Goal: Task Accomplishment & Management: Use online tool/utility

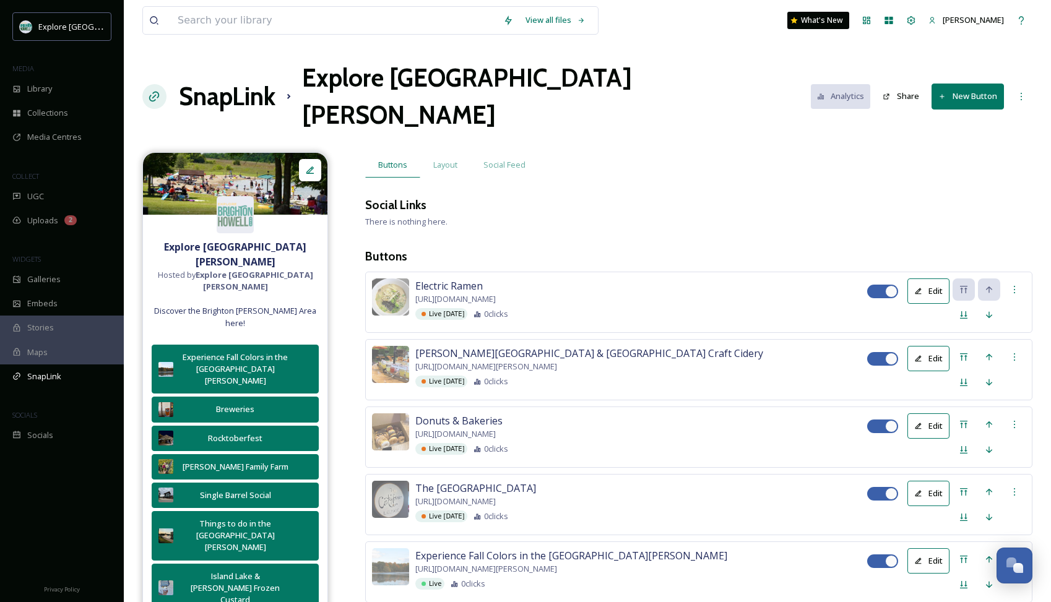
click at [258, 78] on h1 "SnapLink" at bounding box center [227, 96] width 97 height 37
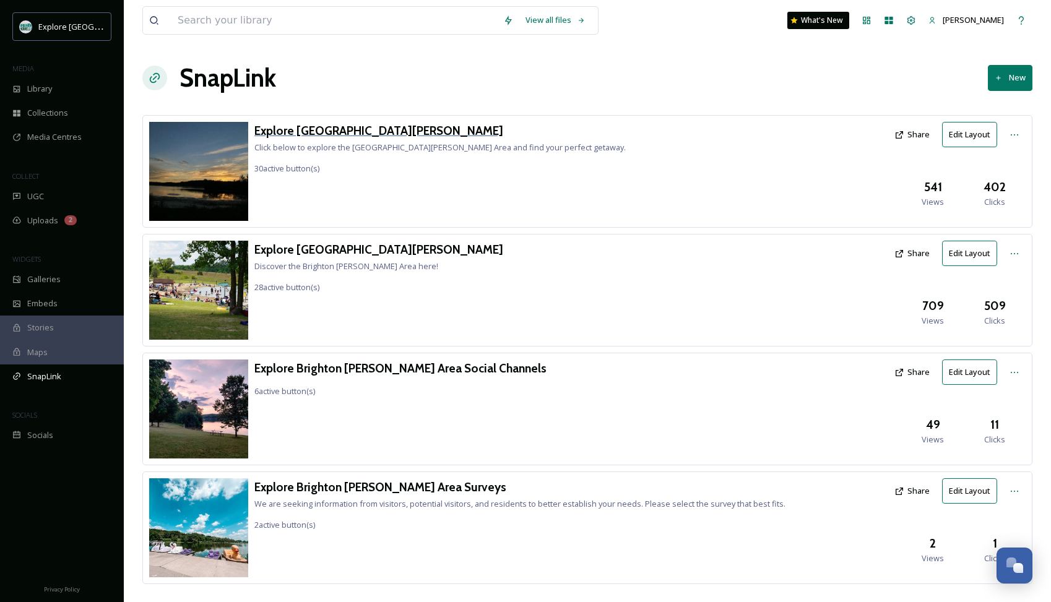
click at [372, 132] on h3 "Explore [GEOGRAPHIC_DATA][PERSON_NAME]" at bounding box center [439, 131] width 371 height 18
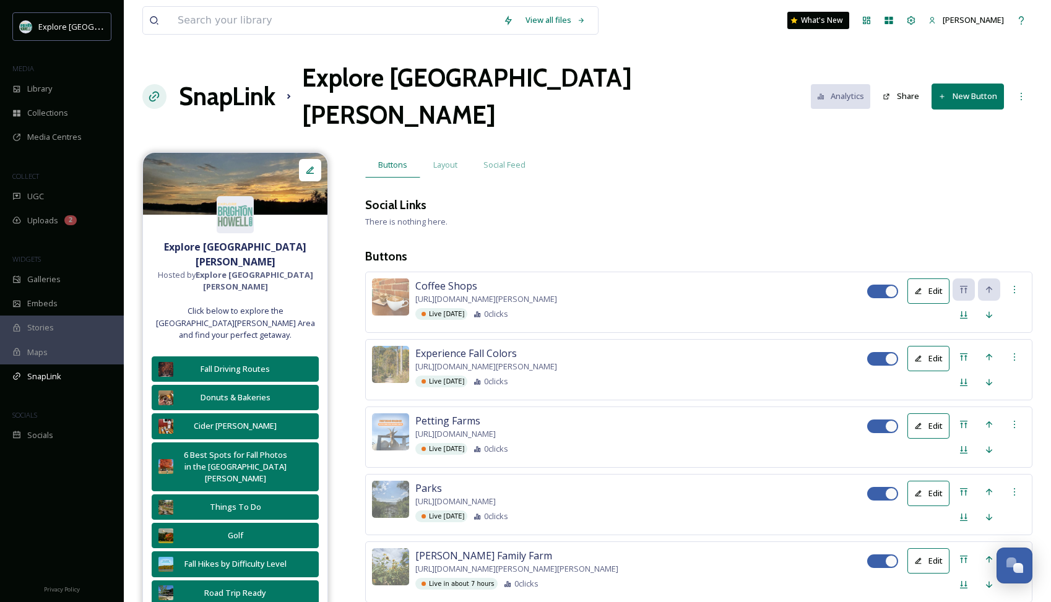
click at [978, 84] on button "New Button" at bounding box center [968, 96] width 72 height 25
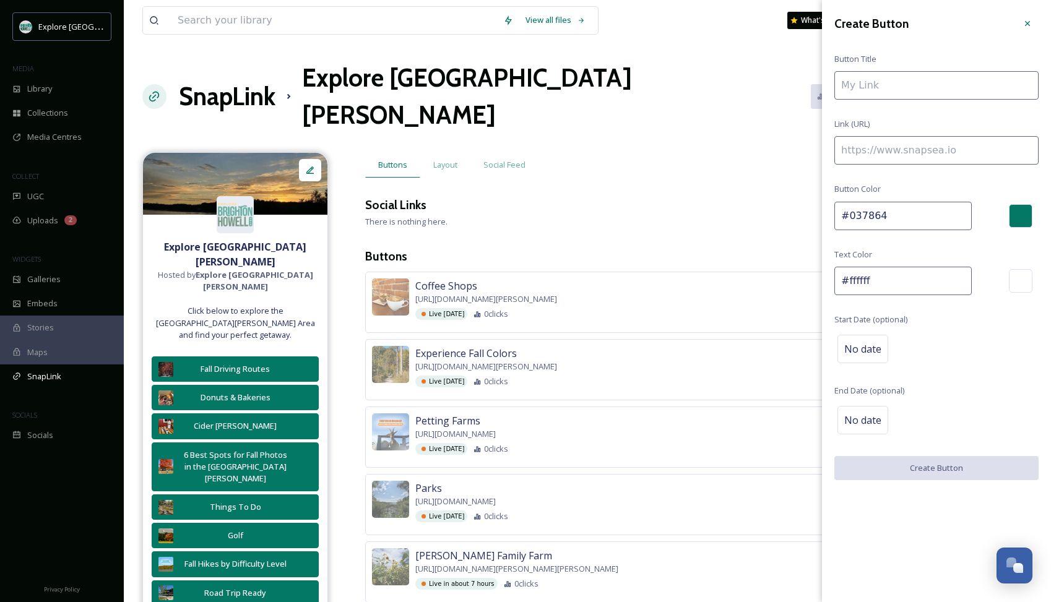
click at [939, 157] on input at bounding box center [937, 150] width 204 height 28
paste input "[URL][DOMAIN_NAME][PERSON_NAME]"
type input "[URL][DOMAIN_NAME][PERSON_NAME]"
click at [895, 83] on input at bounding box center [937, 85] width 204 height 28
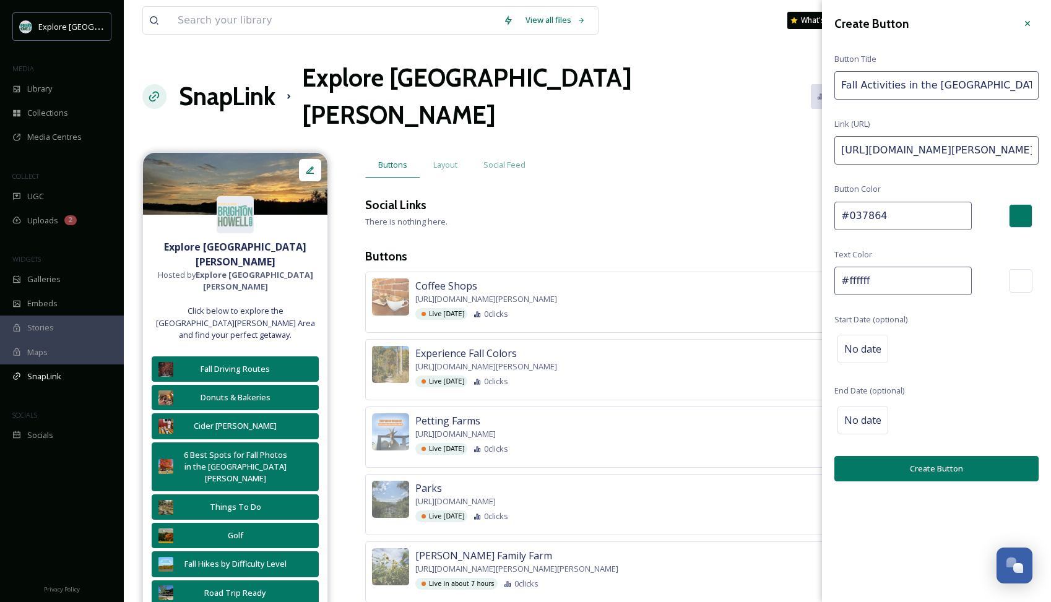
click at [877, 87] on input "Fall Activities in the [GEOGRAPHIC_DATA][PERSON_NAME]" at bounding box center [937, 85] width 204 height 28
type input "Fall Activities in the [GEOGRAPHIC_DATA][PERSON_NAME]"
click at [862, 355] on div "No date" at bounding box center [863, 349] width 51 height 28
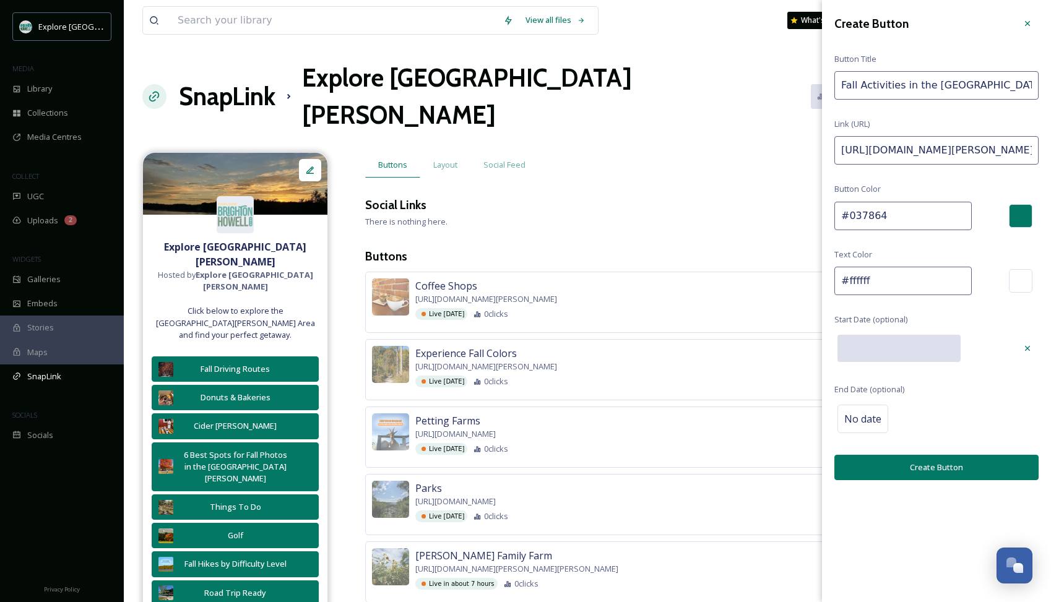
click at [856, 348] on input "text" at bounding box center [899, 348] width 123 height 27
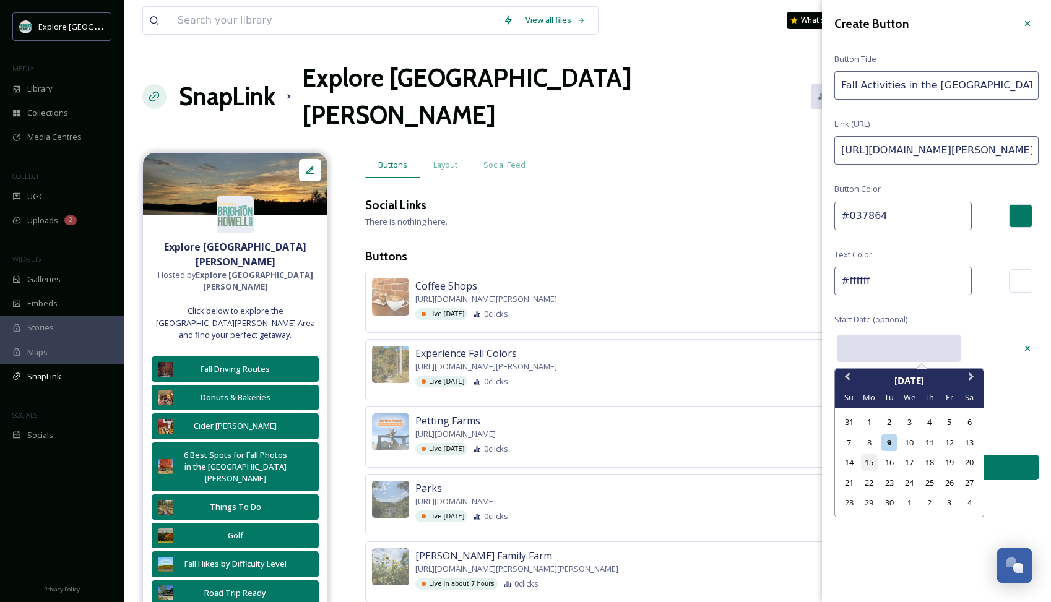
click at [871, 458] on div "15" at bounding box center [869, 462] width 17 height 17
type input "[DATE]"
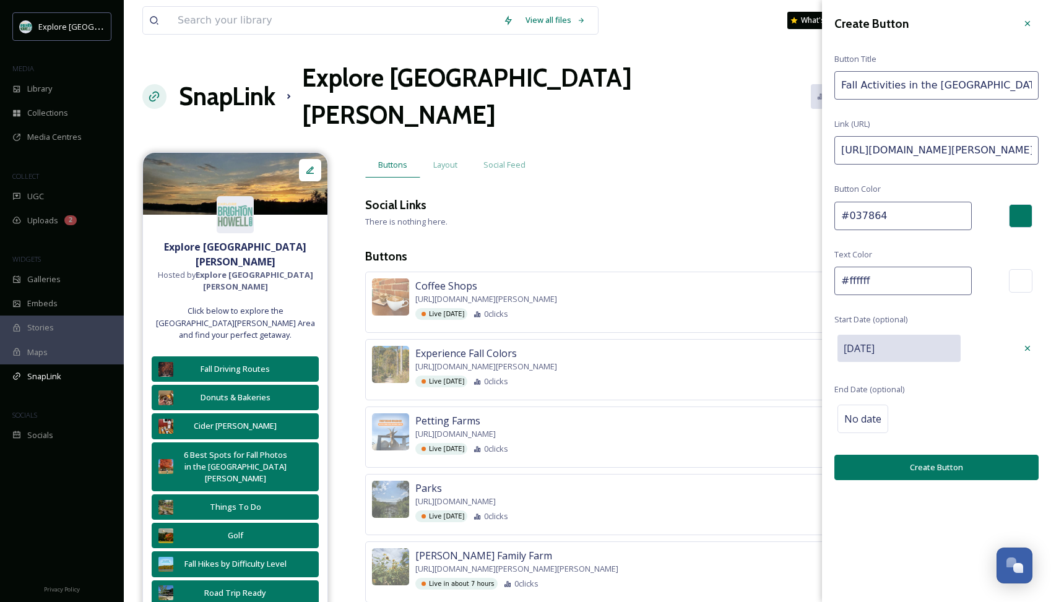
click at [885, 459] on button "Create Button" at bounding box center [937, 467] width 204 height 25
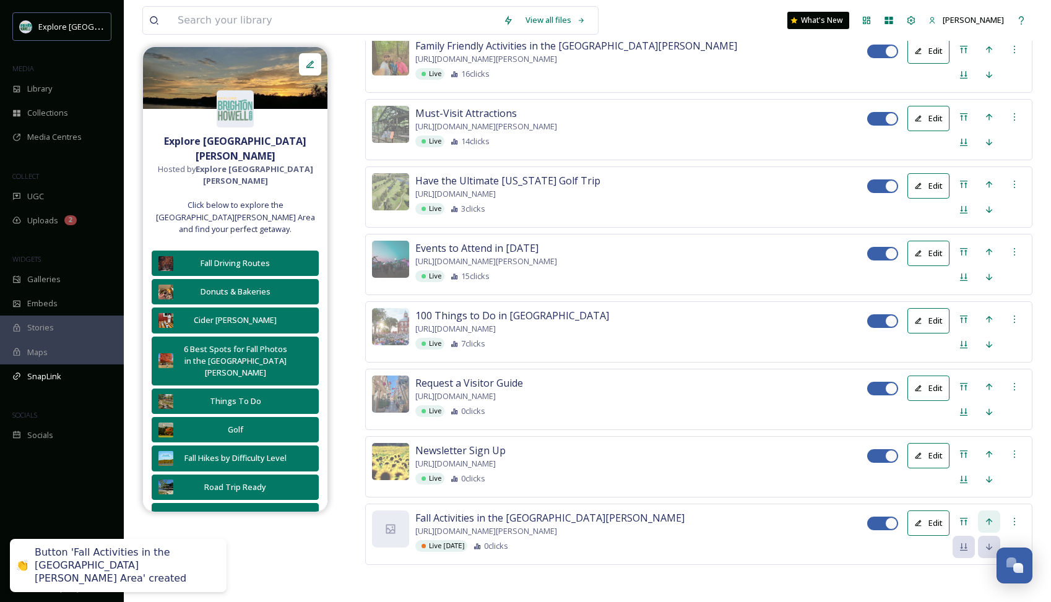
scroll to position [1956, 0]
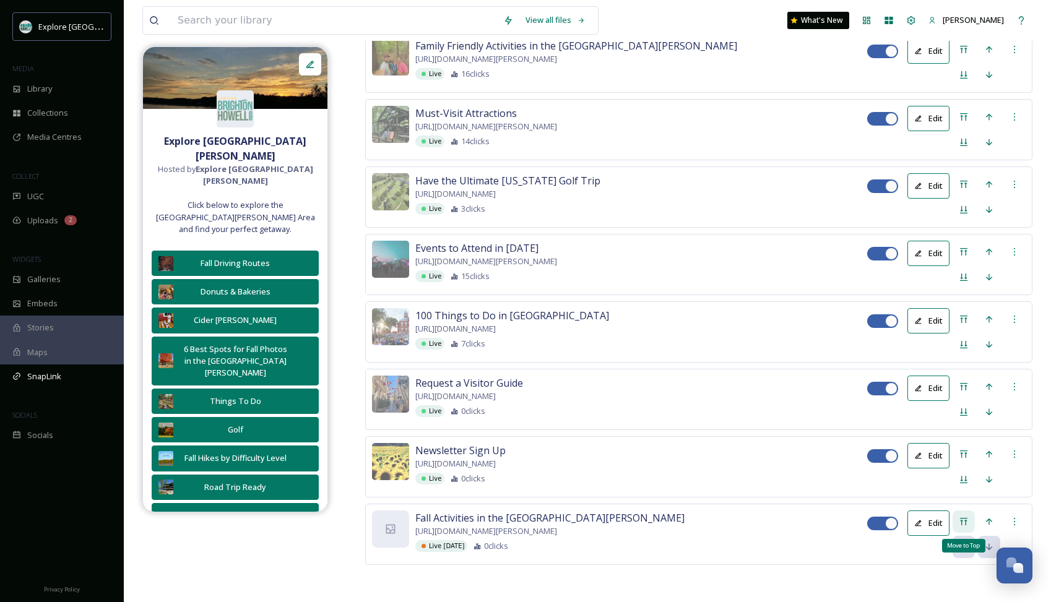
click at [966, 518] on icon at bounding box center [963, 521] width 7 height 7
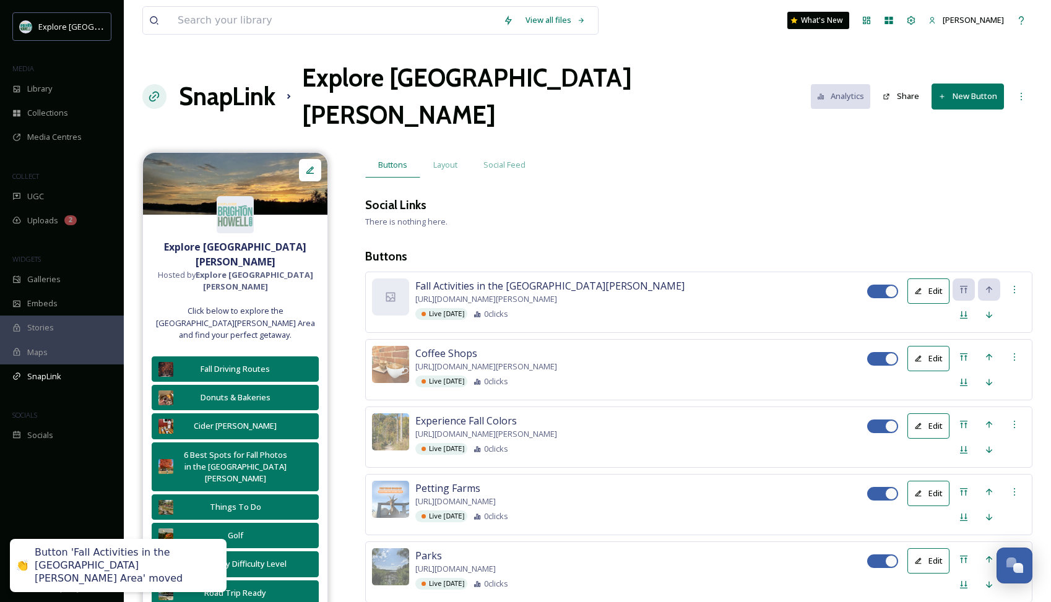
scroll to position [0, 0]
click at [400, 279] on div at bounding box center [390, 297] width 37 height 37
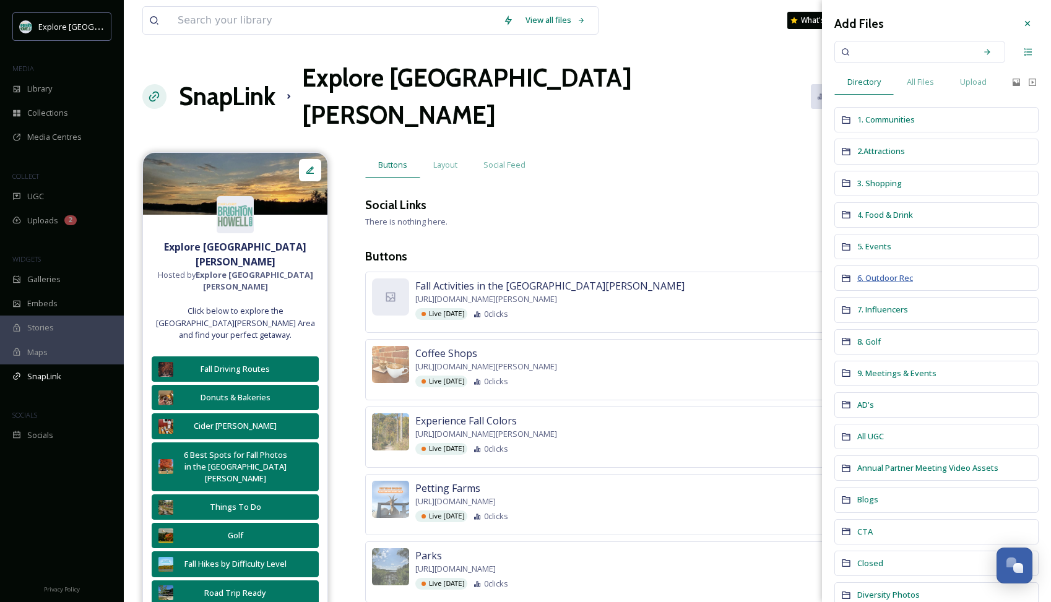
click at [889, 274] on span "6. Outdoor Rec" at bounding box center [885, 277] width 56 height 11
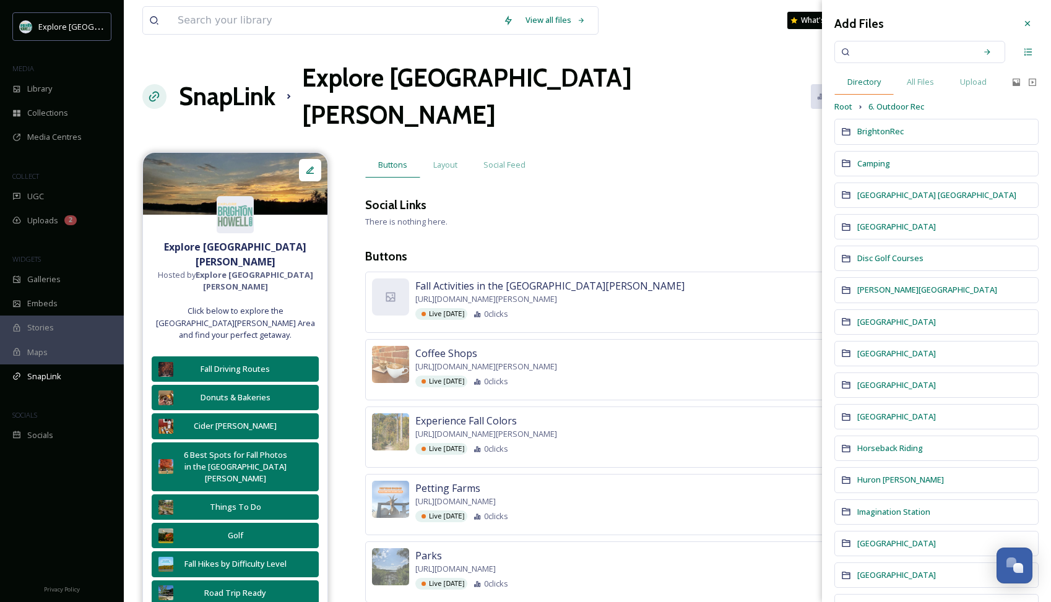
click at [872, 78] on span "Directory" at bounding box center [864, 82] width 33 height 12
click at [916, 77] on span "All Files" at bounding box center [920, 82] width 27 height 12
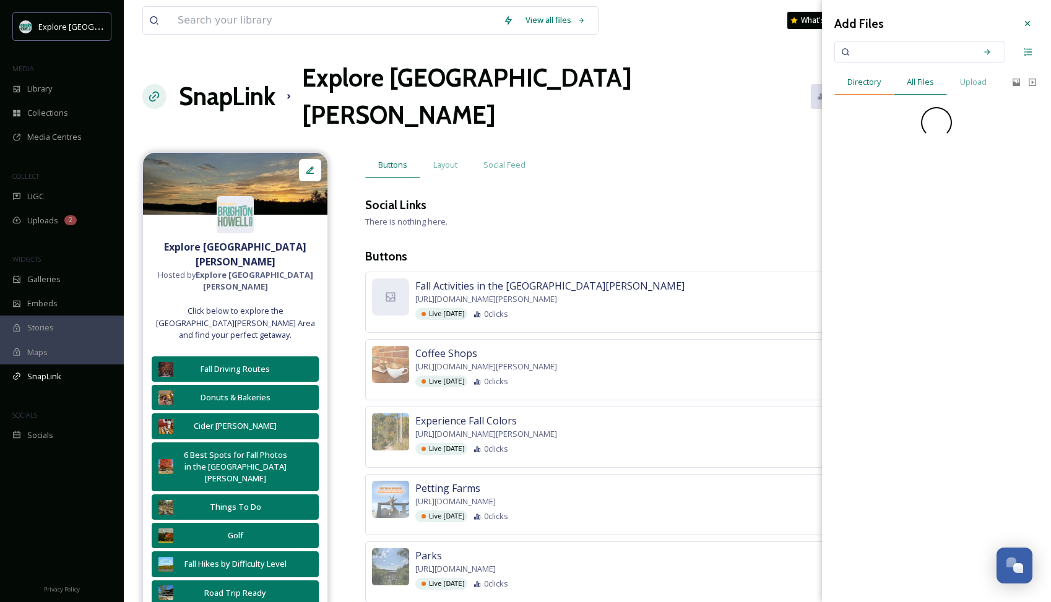
click at [868, 82] on span "Directory" at bounding box center [864, 82] width 33 height 12
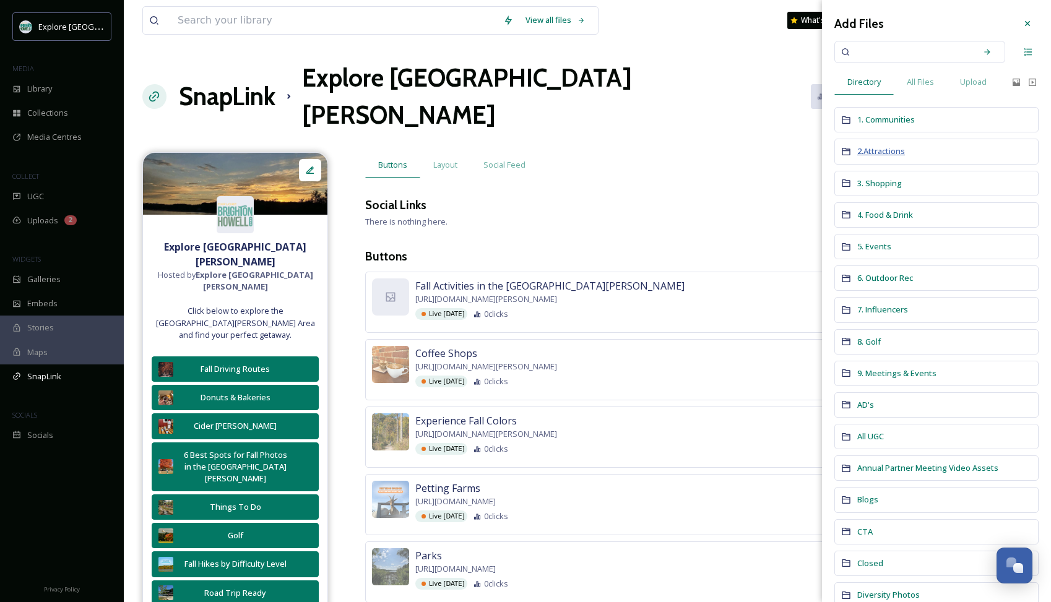
click at [869, 154] on span "2.Attractions" at bounding box center [881, 150] width 48 height 11
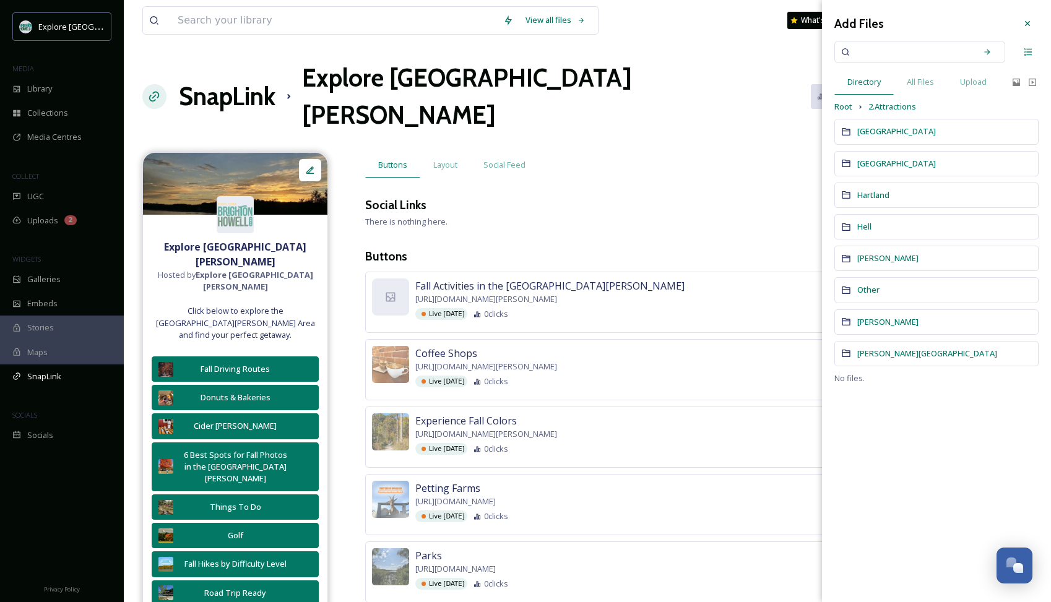
click at [887, 59] on input at bounding box center [911, 51] width 117 height 27
type input "venture"
click at [994, 55] on div "Search" at bounding box center [987, 52] width 22 height 22
click at [907, 50] on input at bounding box center [933, 51] width 74 height 27
type input "v"
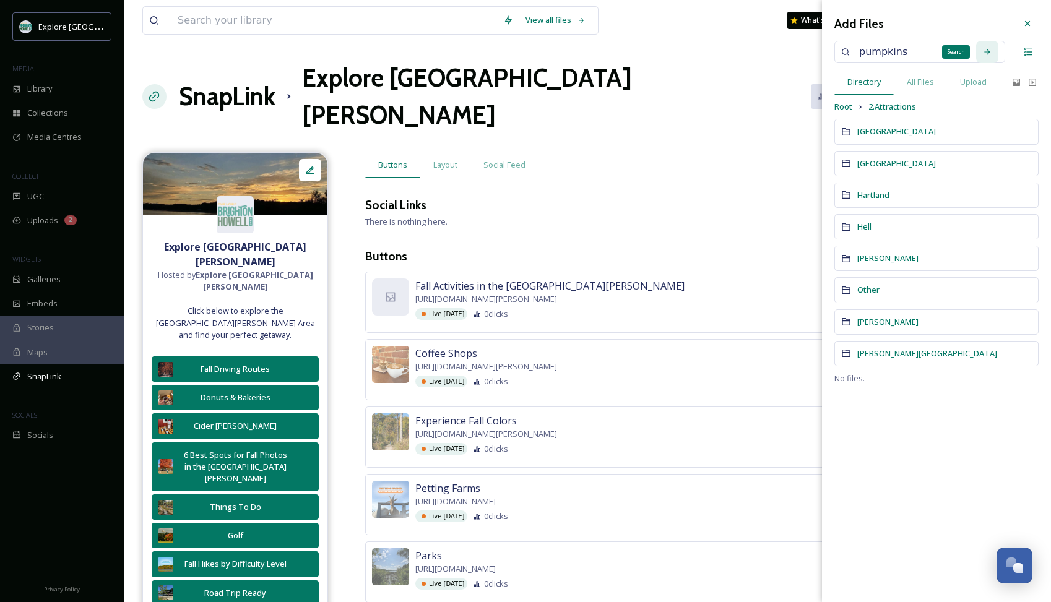
type input "pumpkins"
click at [987, 55] on icon at bounding box center [987, 52] width 9 height 9
click at [924, 83] on span "All Files" at bounding box center [920, 82] width 27 height 12
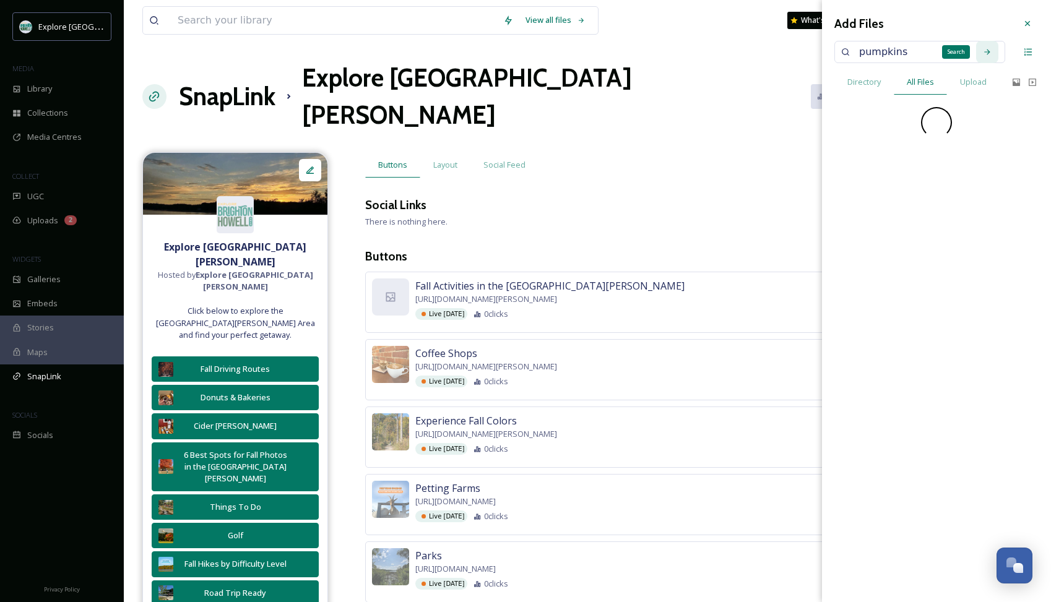
click at [987, 48] on icon at bounding box center [987, 52] width 9 height 9
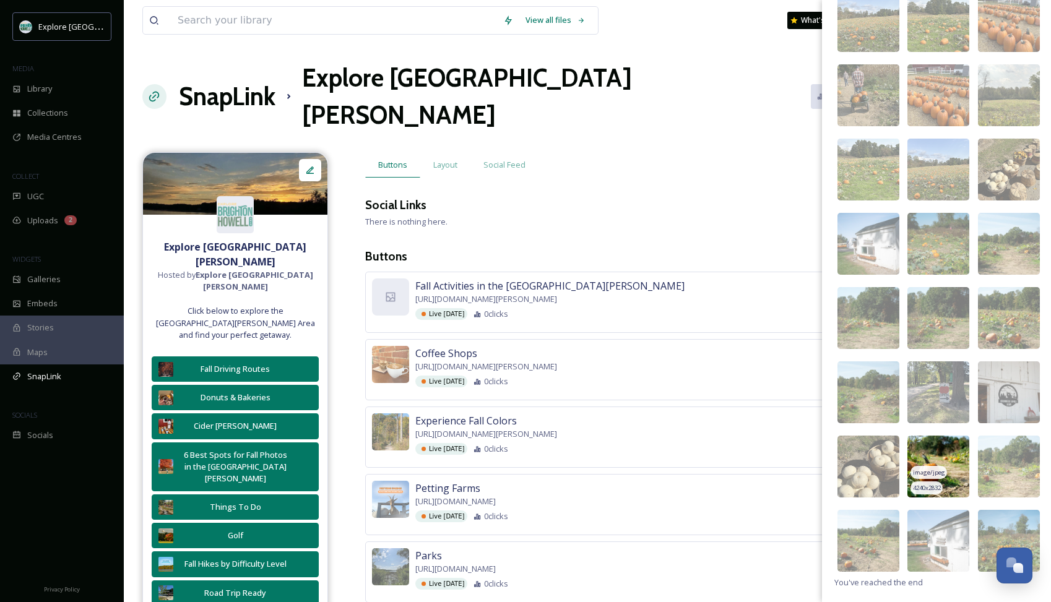
click at [945, 466] on img at bounding box center [939, 467] width 62 height 62
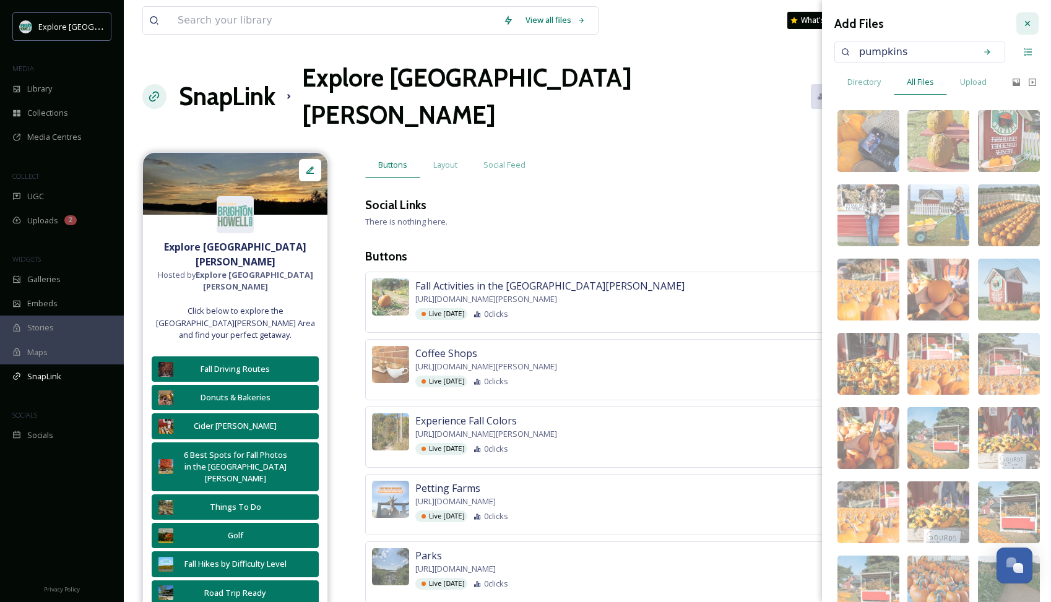
click at [1029, 19] on icon at bounding box center [1028, 24] width 10 height 10
